Goal: Find specific page/section: Find specific page/section

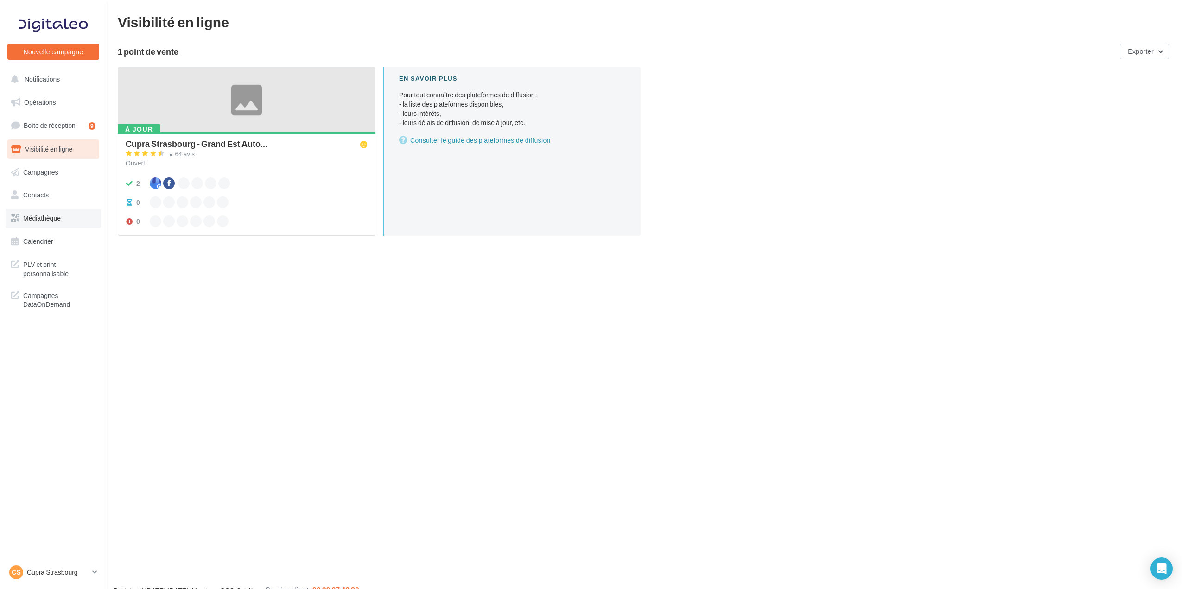
click at [34, 221] on span "Médiathèque" at bounding box center [42, 218] width 38 height 8
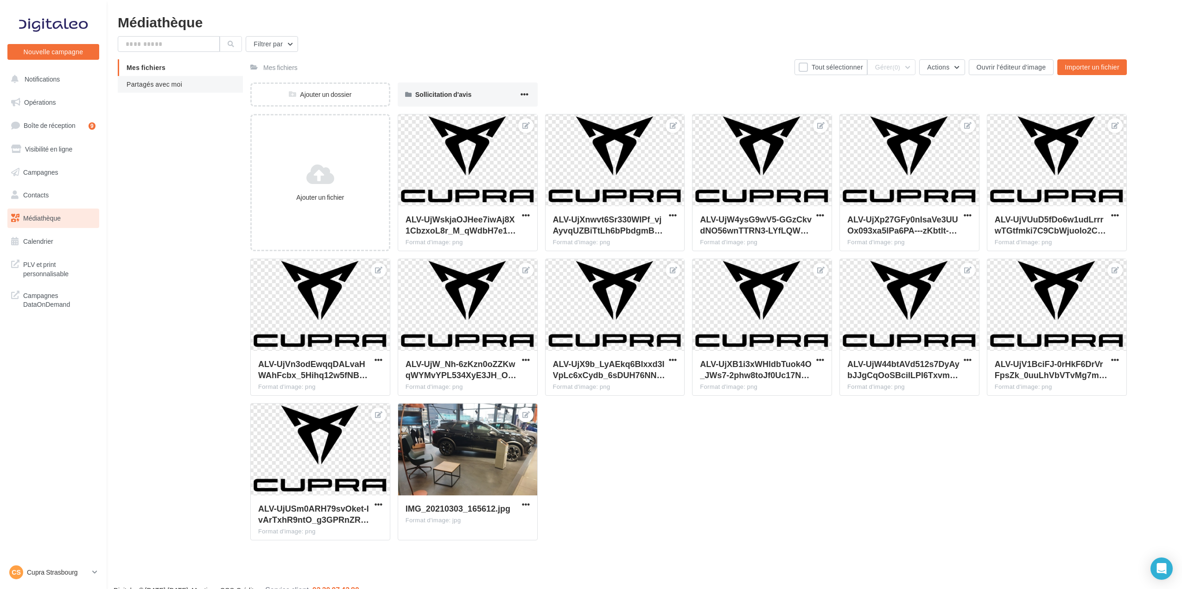
click at [158, 87] on span "Partagés avec moi" at bounding box center [155, 84] width 56 height 8
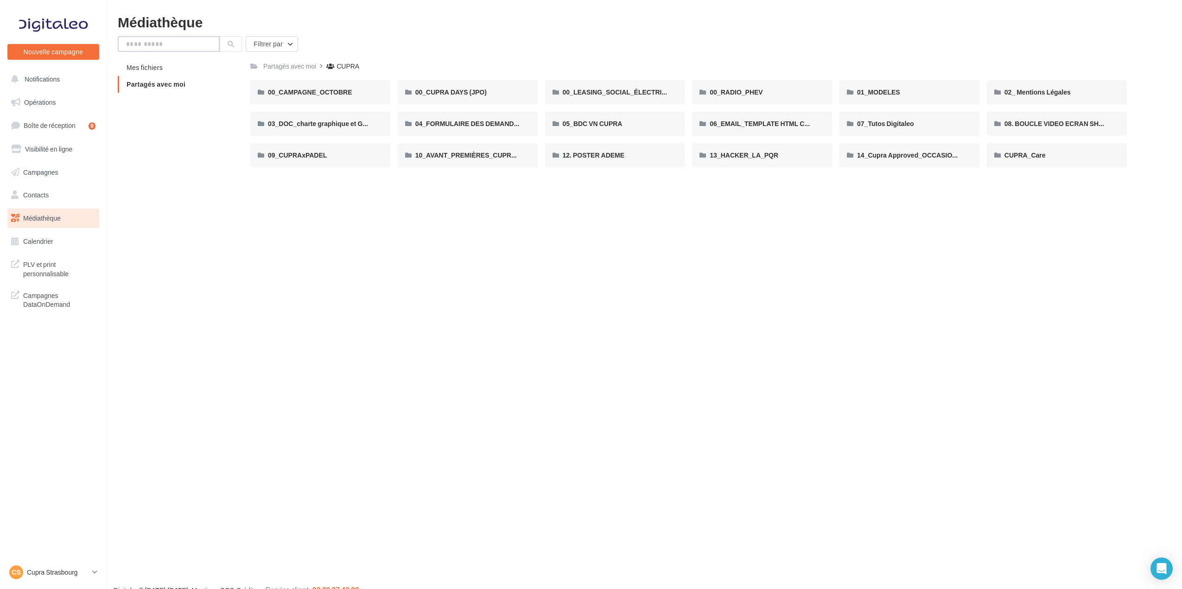
click at [159, 46] on input "text" at bounding box center [169, 44] width 102 height 16
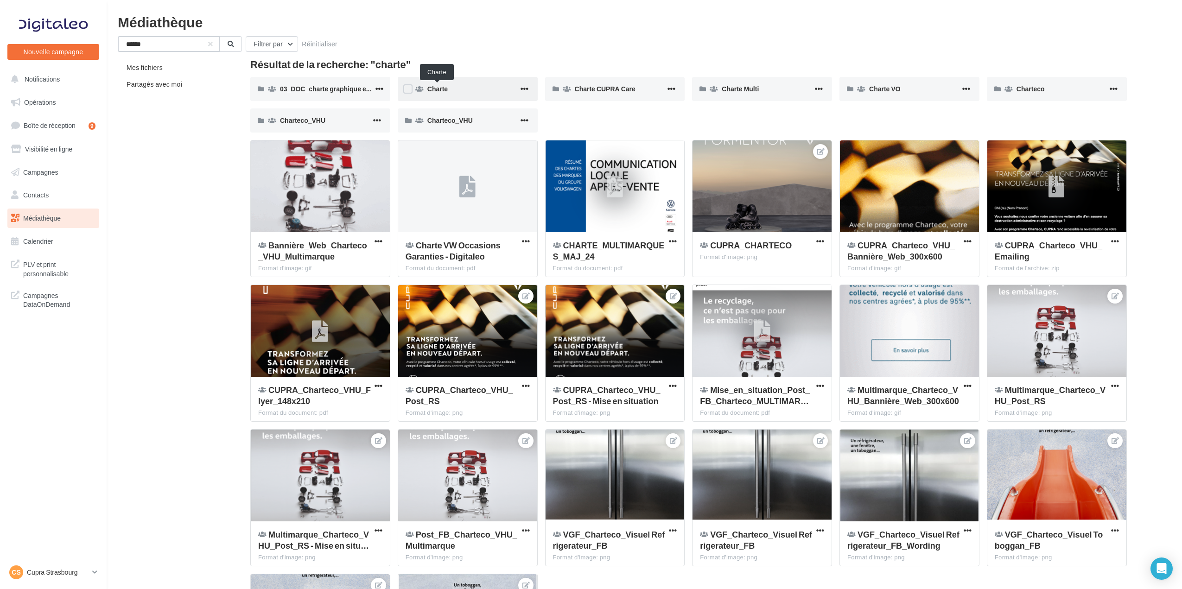
type input "******"
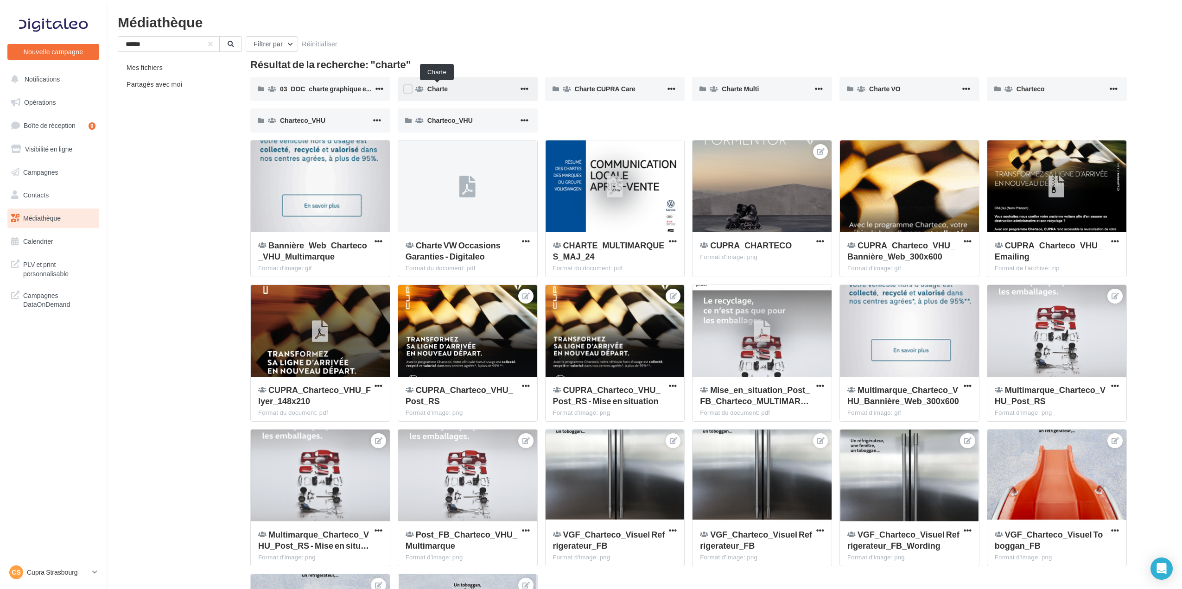
click at [444, 85] on span "Charte" at bounding box center [437, 89] width 20 height 8
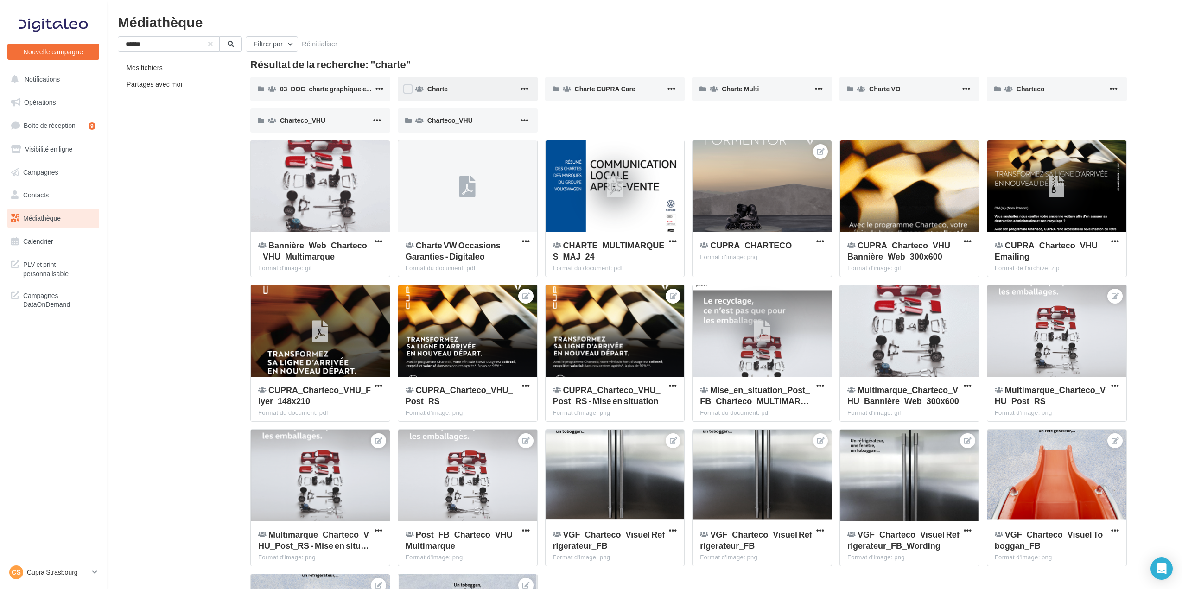
click at [447, 101] on div "Charte" at bounding box center [468, 89] width 140 height 24
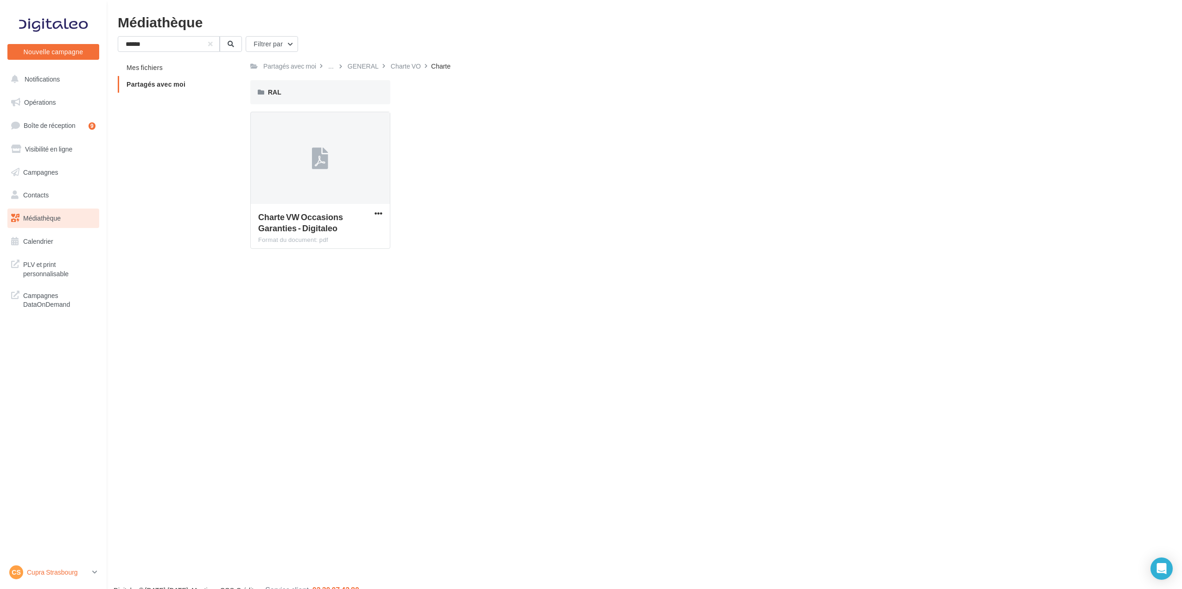
click at [43, 572] on p "Cupra Strasbourg" at bounding box center [58, 572] width 62 height 9
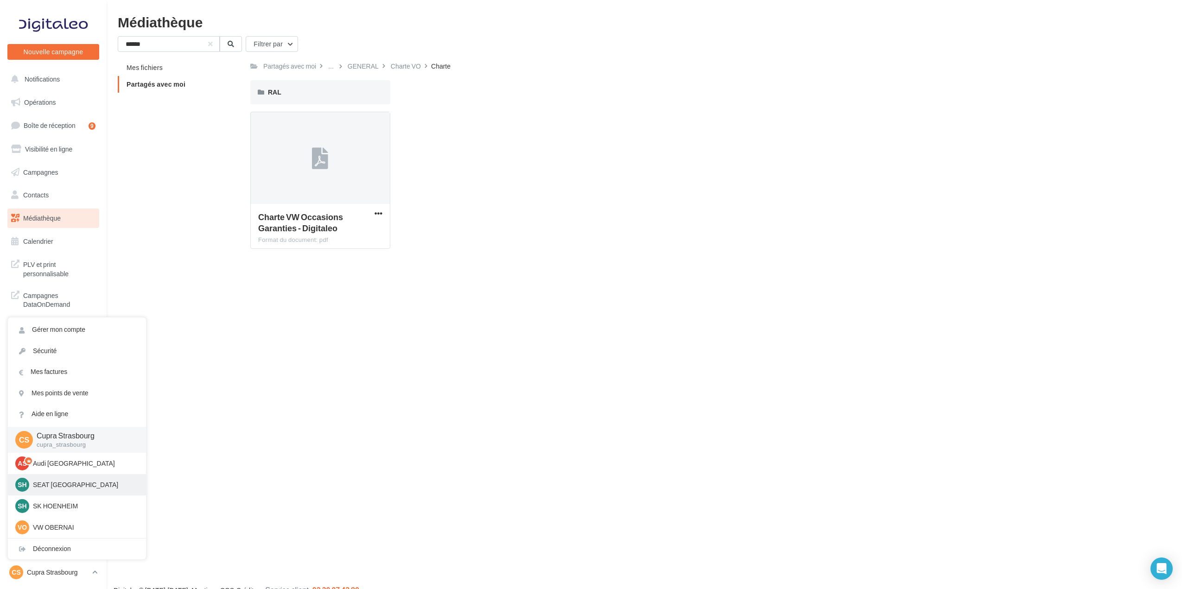
click at [82, 480] on div "SH SEAT [GEOGRAPHIC_DATA] SEAT-[GEOGRAPHIC_DATA]" at bounding box center [76, 485] width 123 height 14
